Goal: Find specific page/section: Find specific page/section

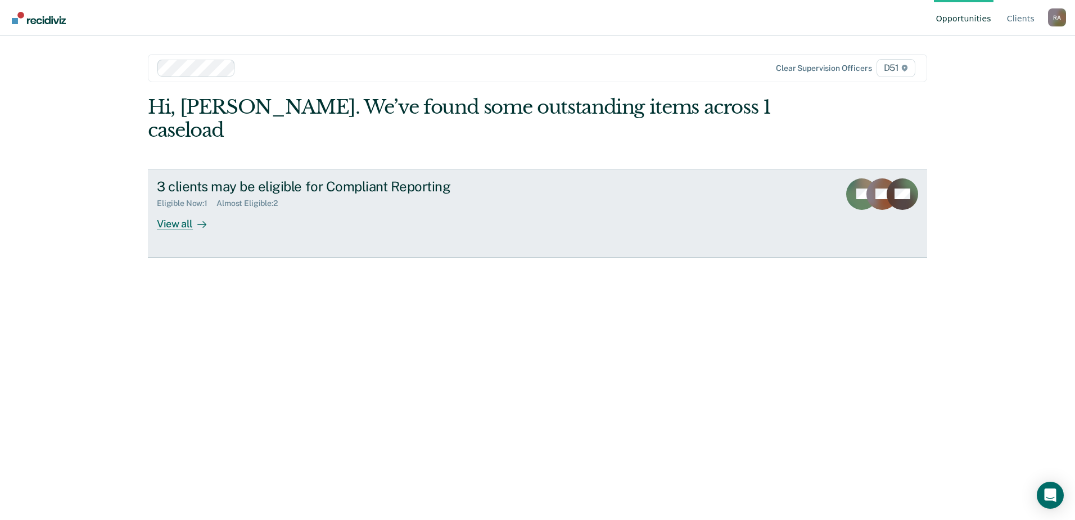
click at [227, 191] on div "3 clients may be eligible for Compliant Reporting Eligible Now : 1 Almost Eligi…" at bounding box center [368, 204] width 422 height 52
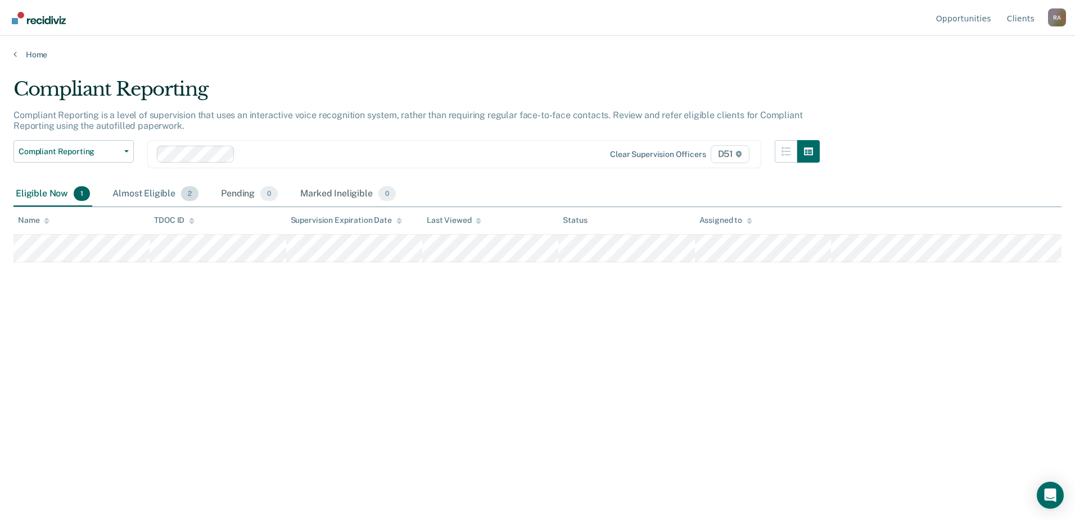
click at [150, 195] on div "Almost Eligible 2" at bounding box center [155, 194] width 91 height 25
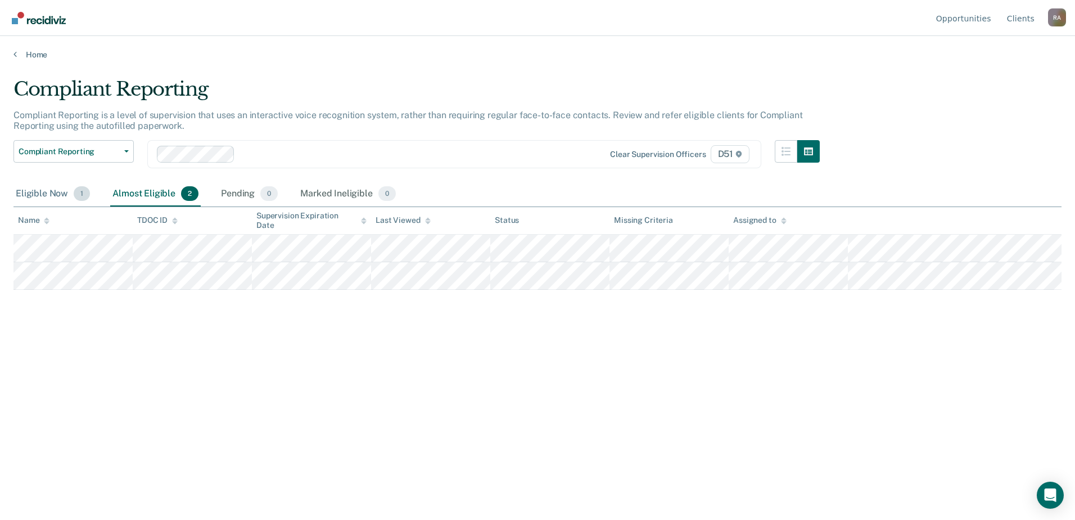
click at [49, 197] on div "Eligible Now 1" at bounding box center [52, 194] width 79 height 25
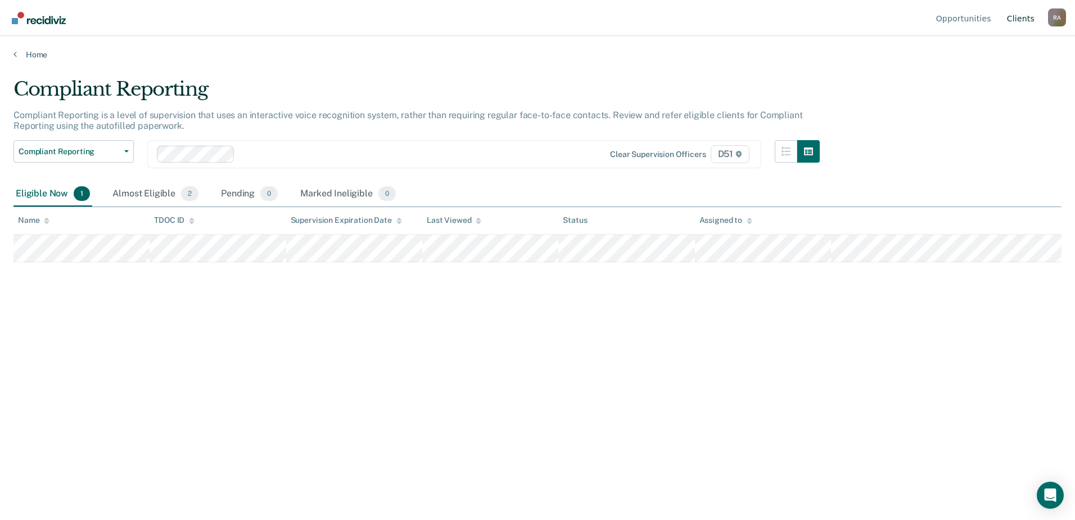
click at [1020, 15] on link "Client s" at bounding box center [1021, 18] width 32 height 36
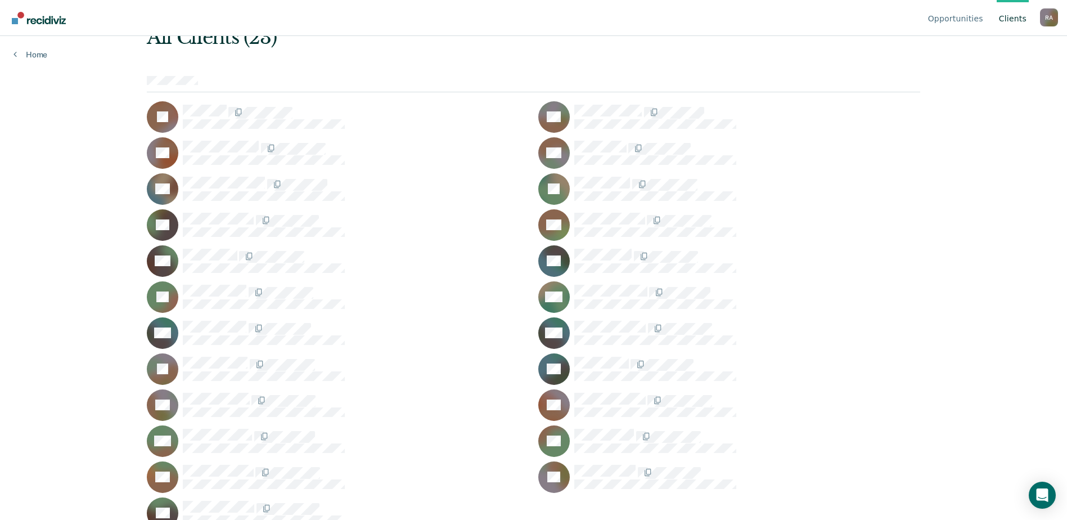
scroll to position [77, 0]
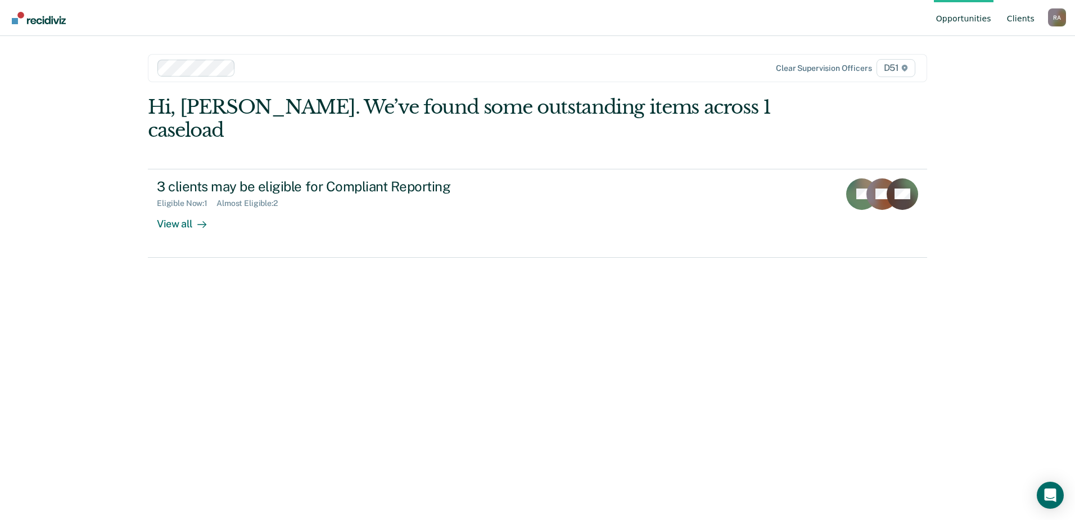
click at [1020, 18] on link "Client s" at bounding box center [1021, 18] width 32 height 36
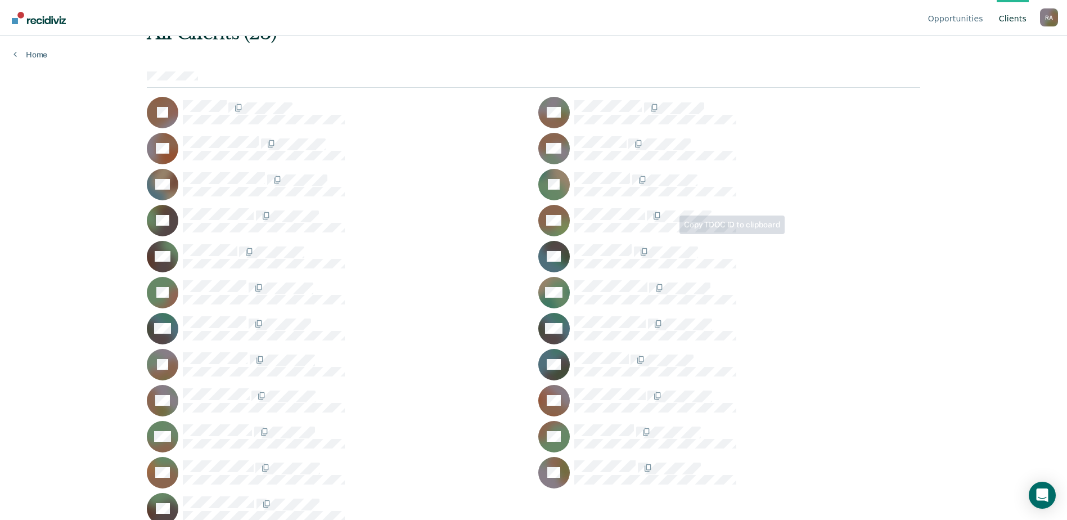
scroll to position [77, 0]
